Goal: Task Accomplishment & Management: Complete application form

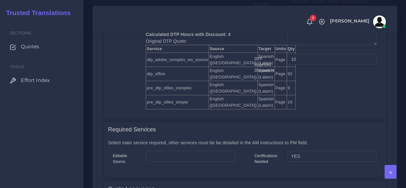
scroll to position [364, 0]
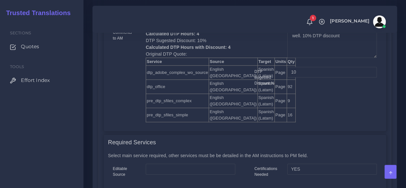
drag, startPoint x: 45, startPoint y: 46, endPoint x: 61, endPoint y: 39, distance: 16.9
click at [45, 46] on link "Quotes" at bounding box center [42, 46] width 74 height 13
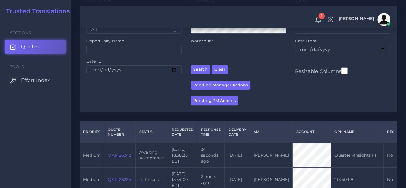
scroll to position [96, 0]
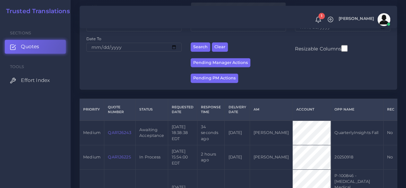
click at [118, 135] on link "QAR126243" at bounding box center [119, 132] width 23 height 5
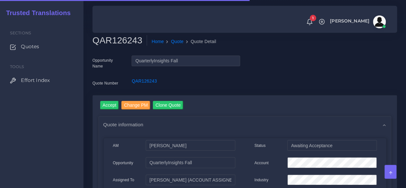
click at [120, 41] on h2 "QAR126243" at bounding box center [119, 40] width 55 height 11
click at [119, 41] on h2 "QAR126243" at bounding box center [119, 40] width 55 height 11
copy h2 "QAR126243"
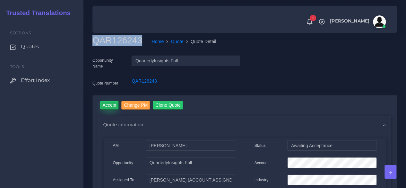
click at [115, 103] on input "Accept" at bounding box center [109, 105] width 19 height 9
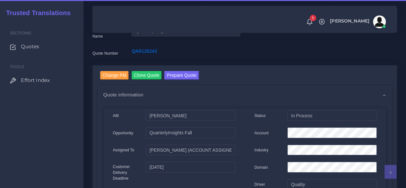
scroll to position [96, 0]
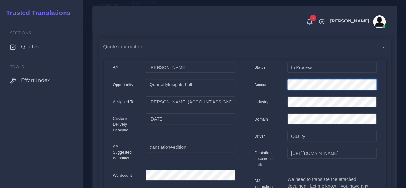
click at [279, 81] on div "Account" at bounding box center [316, 85] width 132 height 13
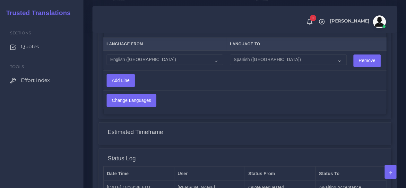
scroll to position [546, 0]
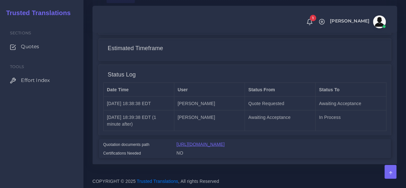
click at [198, 141] on link "https://workdrive.zoho.com/fgoh3e43b1a1fe2124b65bedd7c3c51a0e040/teams/fgoh3e43…" at bounding box center [201, 143] width 48 height 5
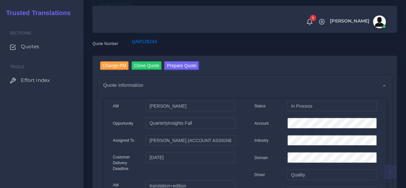
scroll to position [0, 0]
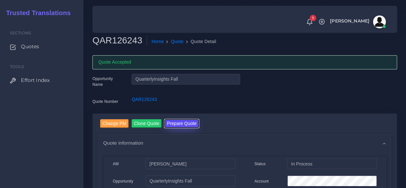
click at [188, 120] on button "Prepare Quote" at bounding box center [181, 123] width 35 height 9
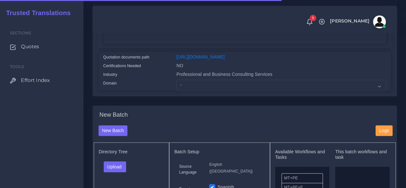
scroll to position [193, 0]
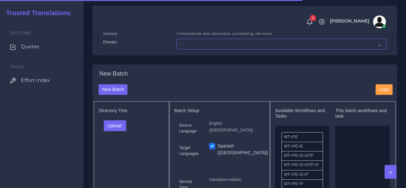
click at [190, 49] on select "- Advertising and Media Agriculture, Forestry and Fishing Architecture, Buildin…" at bounding box center [282, 44] width 210 height 11
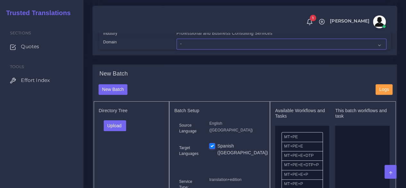
click at [185, 49] on select "- Advertising and Media Agriculture, Forestry and Fishing Architecture, Buildin…" at bounding box center [282, 44] width 210 height 11
select select "Professional and Business Consulting Services"
click at [177, 49] on select "- Advertising and Media Agriculture, Forestry and Fishing Architecture, Buildin…" at bounding box center [282, 44] width 210 height 11
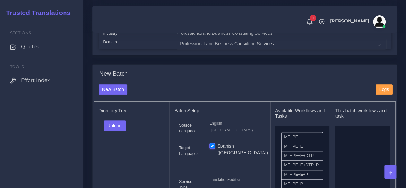
click at [152, 130] on div "Directory Tree Upload Folder Files un/check all" at bounding box center [132, 186] width 76 height 171
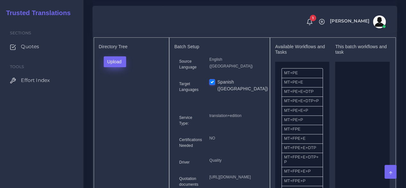
scroll to position [257, 0]
click at [114, 67] on button "Upload" at bounding box center [115, 61] width 23 height 11
click at [120, 90] on label "Files" at bounding box center [126, 86] width 44 height 8
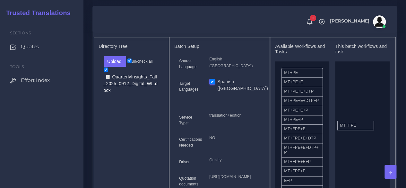
drag, startPoint x: 304, startPoint y: 144, endPoint x: 351, endPoint y: 137, distance: 48.1
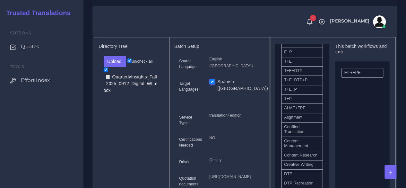
scroll to position [193, 0]
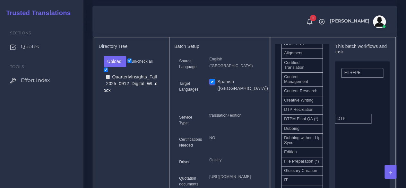
drag, startPoint x: 291, startPoint y: 129, endPoint x: 344, endPoint y: 130, distance: 53.3
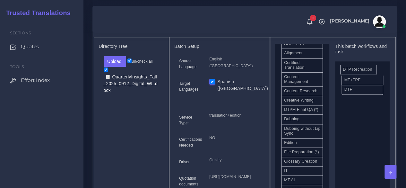
drag, startPoint x: 333, startPoint y: 120, endPoint x: 355, endPoint y: 81, distance: 44.8
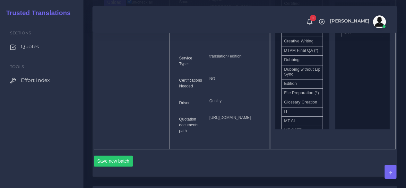
scroll to position [353, 0]
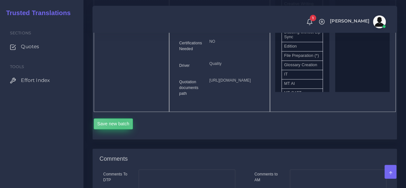
click at [123, 129] on button "Save new batch" at bounding box center [113, 123] width 39 height 11
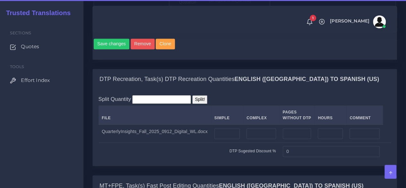
scroll to position [514, 0]
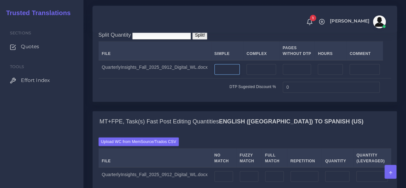
click at [222, 75] on input "number" at bounding box center [226, 69] width 25 height 11
type input "3"
click at [252, 75] on input "number" at bounding box center [261, 69] width 29 height 11
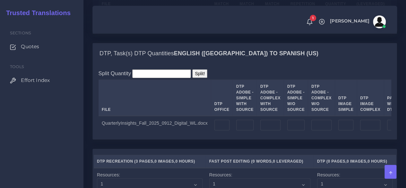
scroll to position [706, 0]
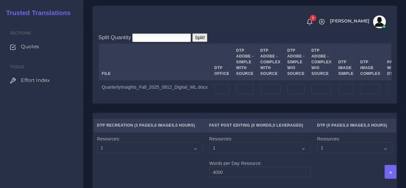
type input "1"
click at [241, 95] on input "number" at bounding box center [244, 89] width 17 height 11
type input "3"
click at [260, 95] on input "number" at bounding box center [270, 89] width 20 height 11
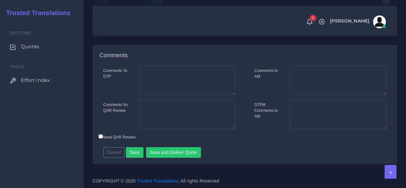
scroll to position [1042, 0]
type input "1"
click at [137, 155] on button "Save" at bounding box center [135, 152] width 18 height 11
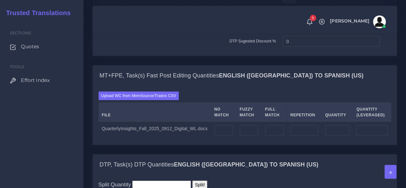
scroll to position [674, 0]
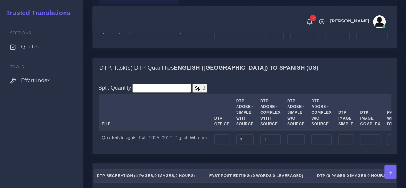
click at [0, 0] on input "Upload WC from MemSource/Trados CSV" at bounding box center [0, 0] width 0 height 0
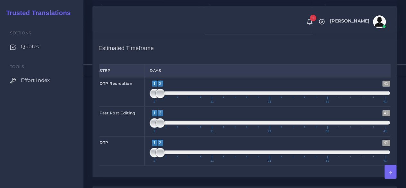
scroll to position [899, 0]
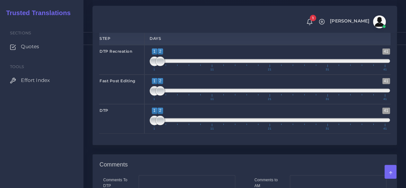
type input "1;1"
drag, startPoint x: 160, startPoint y: 114, endPoint x: 145, endPoint y: 117, distance: 15.3
click at [146, 74] on div "1 41 1 1 1 — 1 1 11 21 31 41 1;1" at bounding box center [269, 60] width 251 height 30
type input "1;1"
drag, startPoint x: 158, startPoint y: 142, endPoint x: 150, endPoint y: 142, distance: 7.7
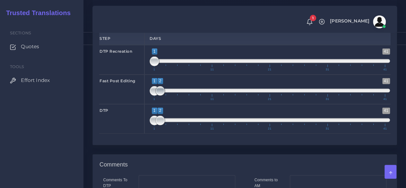
click at [155, 96] on span at bounding box center [160, 91] width 10 height 10
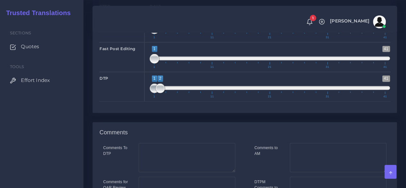
type input "2;2"
drag, startPoint x: 151, startPoint y: 143, endPoint x: 155, endPoint y: 143, distance: 4.2
click at [155, 98] on span "1 41 2 2 2 — 2 1 11 21 31 41" at bounding box center [270, 86] width 241 height 22
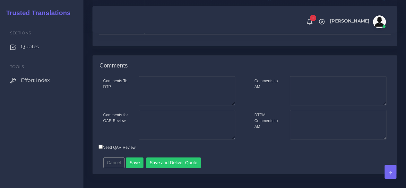
scroll to position [1061, 0]
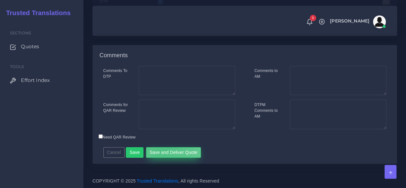
click at [161, 151] on button "Save and Deliver Quote" at bounding box center [173, 152] width 55 height 11
